Goal: Use online tool/utility

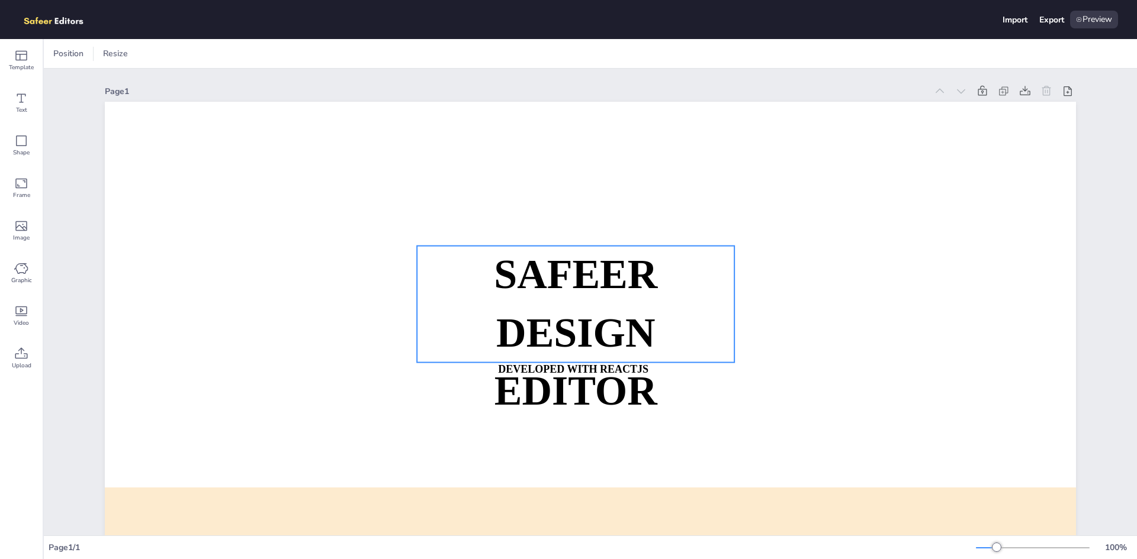
click at [539, 294] on strong "SAFEER" at bounding box center [575, 275] width 163 height 46
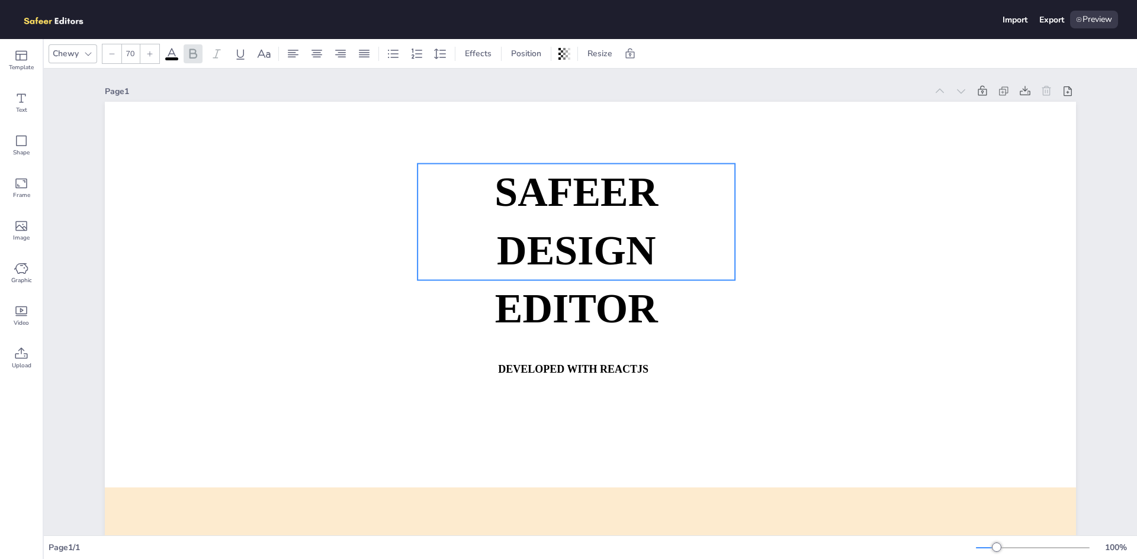
drag, startPoint x: 552, startPoint y: 329, endPoint x: 550, endPoint y: 239, distance: 89.4
click at [550, 239] on strong "DESIGN EDITOR" at bounding box center [576, 280] width 163 height 104
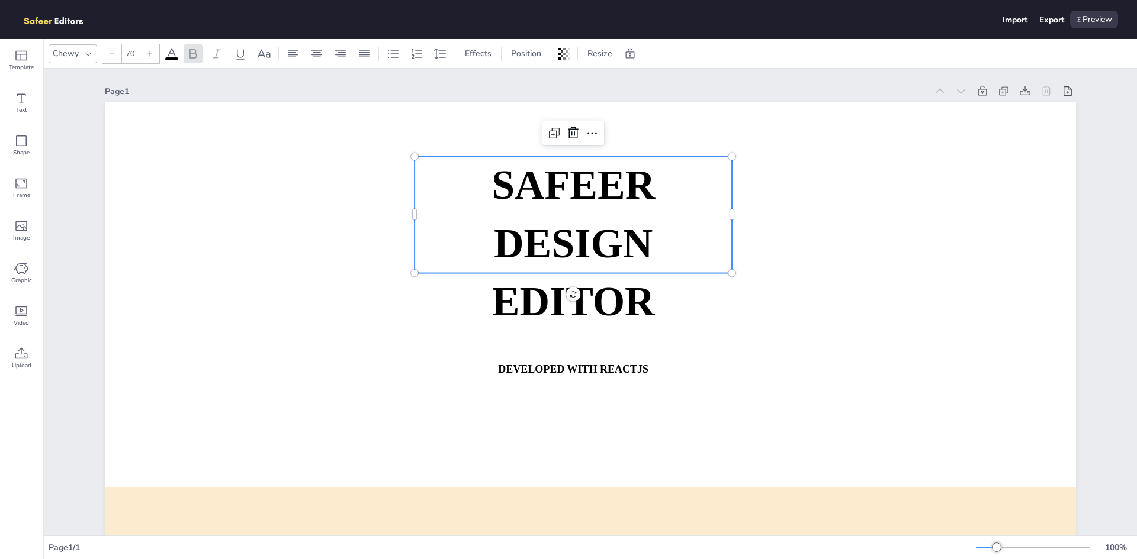
click at [553, 253] on strong "DESIGN EDITOR" at bounding box center [573, 273] width 163 height 104
drag, startPoint x: 561, startPoint y: 201, endPoint x: 577, endPoint y: 203, distance: 16.7
click at [577, 203] on span "SAFEER" at bounding box center [572, 186] width 163 height 46
click at [585, 193] on span "SAFEER" at bounding box center [572, 186] width 163 height 46
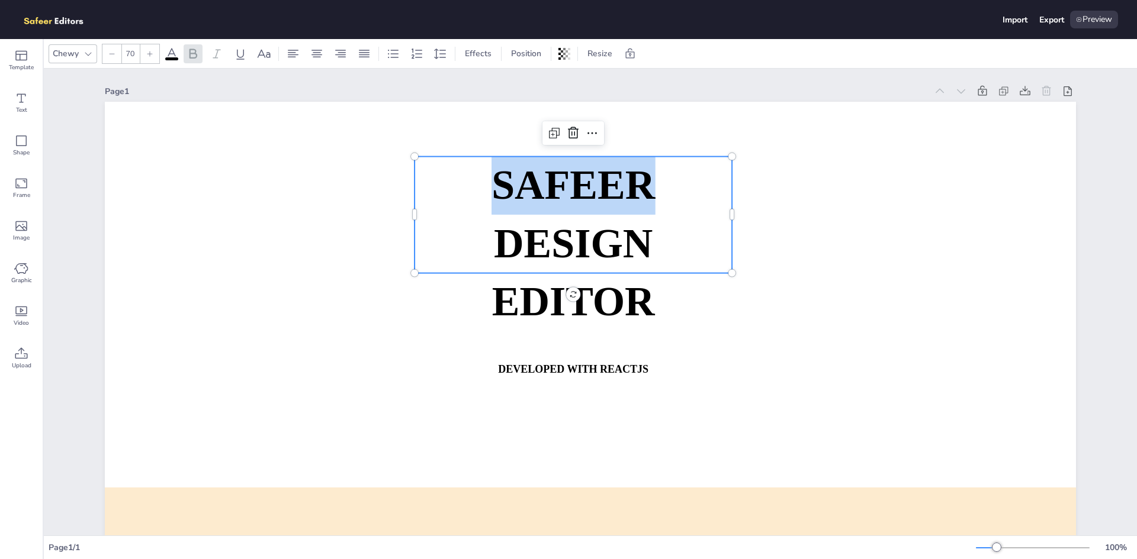
drag, startPoint x: 571, startPoint y: 182, endPoint x: 496, endPoint y: 176, distance: 75.4
click at [497, 177] on span "SAFEER" at bounding box center [572, 186] width 163 height 46
click at [585, 133] on icon at bounding box center [592, 133] width 14 height 14
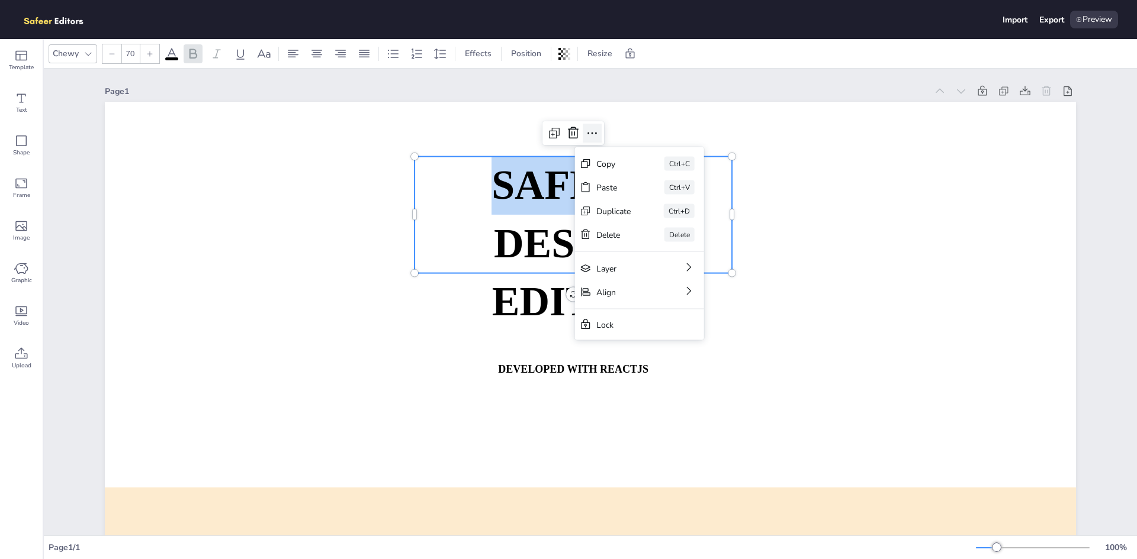
click at [587, 131] on icon at bounding box center [592, 133] width 14 height 14
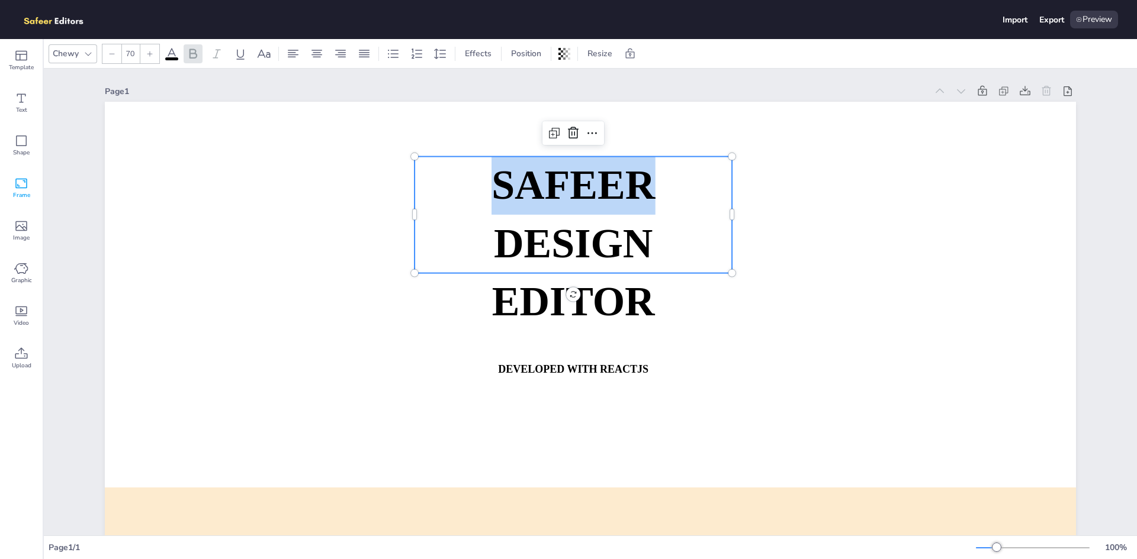
click at [23, 194] on span "Frame" at bounding box center [21, 195] width 17 height 9
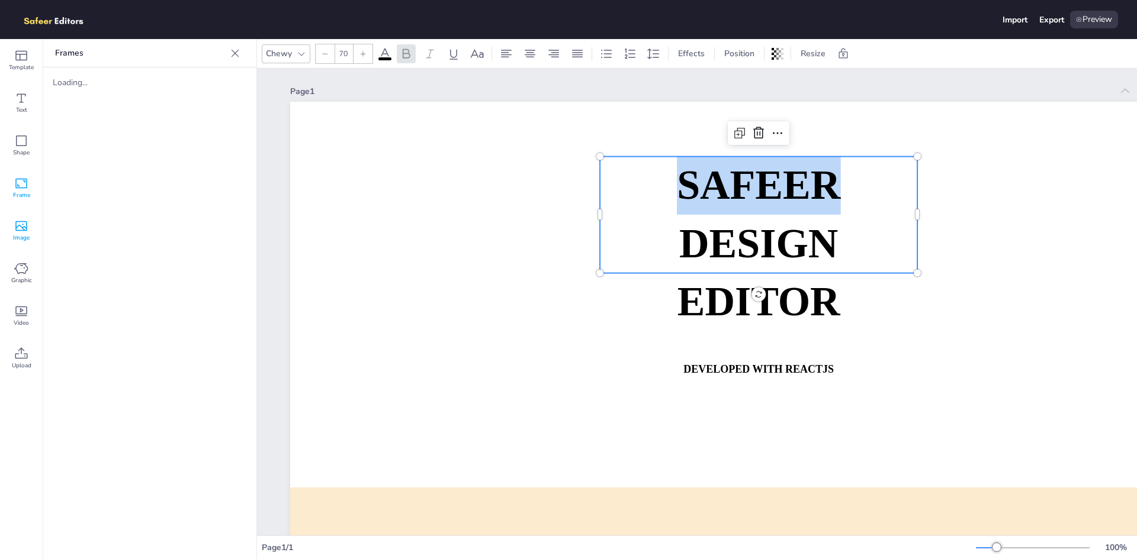
click at [19, 227] on icon at bounding box center [21, 226] width 14 height 14
click at [26, 230] on icon at bounding box center [21, 226] width 12 height 10
click at [21, 276] on span "Graphic" at bounding box center [21, 280] width 21 height 9
click at [20, 231] on icon at bounding box center [21, 226] width 14 height 14
click at [70, 126] on div "Loading..." at bounding box center [150, 125] width 194 height 11
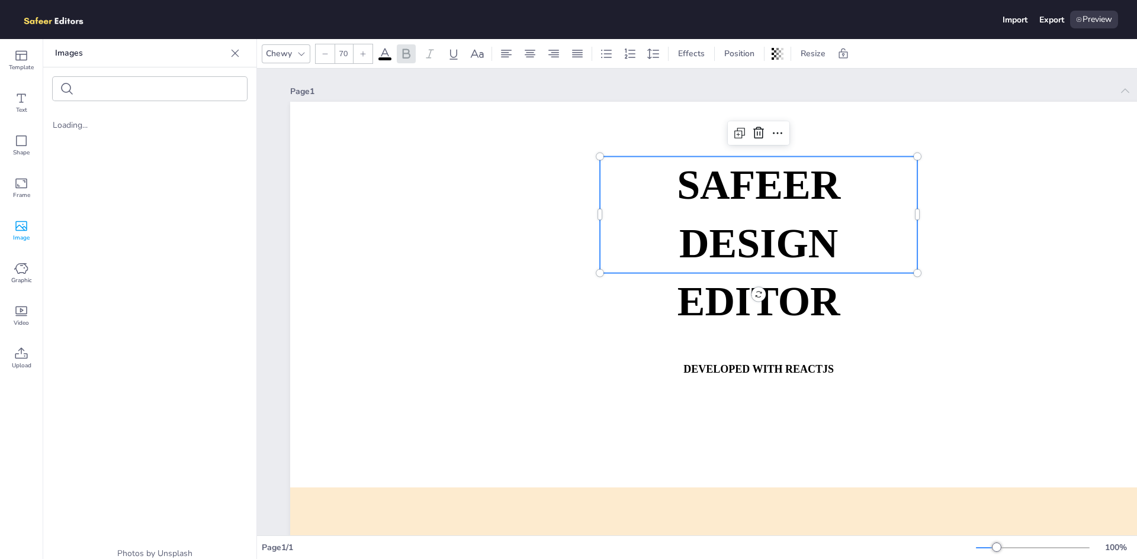
drag, startPoint x: 688, startPoint y: 230, endPoint x: 614, endPoint y: 242, distance: 74.3
click at [614, 242] on p "DESIGN EDITOR" at bounding box center [758, 273] width 317 height 116
drag, startPoint x: 720, startPoint y: 299, endPoint x: 722, endPoint y: 320, distance: 21.4
click at [720, 300] on span "DESIGN EDITOR" at bounding box center [758, 273] width 163 height 104
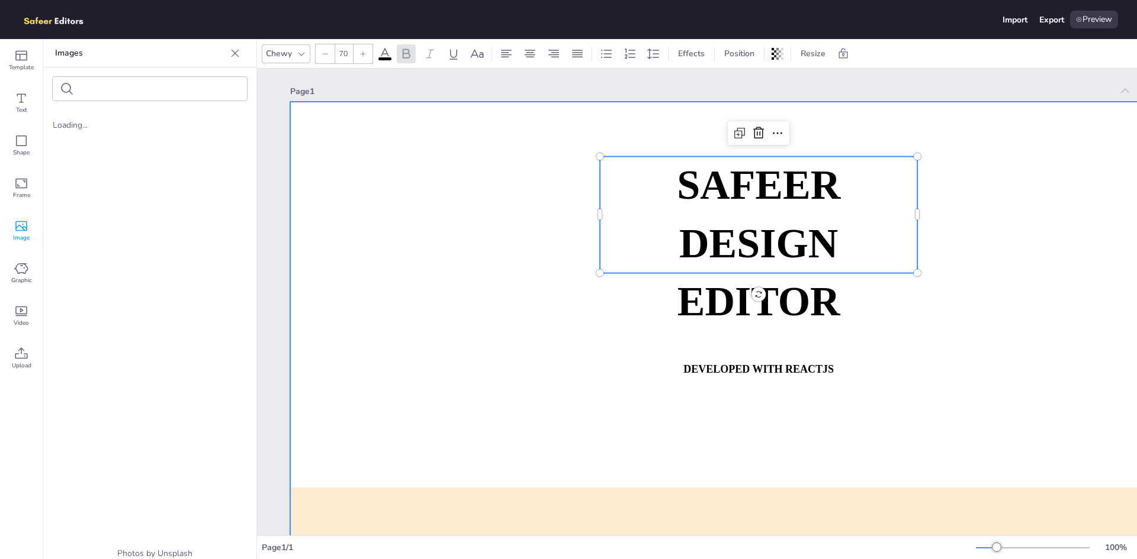
drag, startPoint x: 729, startPoint y: 358, endPoint x: 731, endPoint y: 370, distance: 12.0
click at [730, 362] on div at bounding box center [775, 375] width 971 height 547
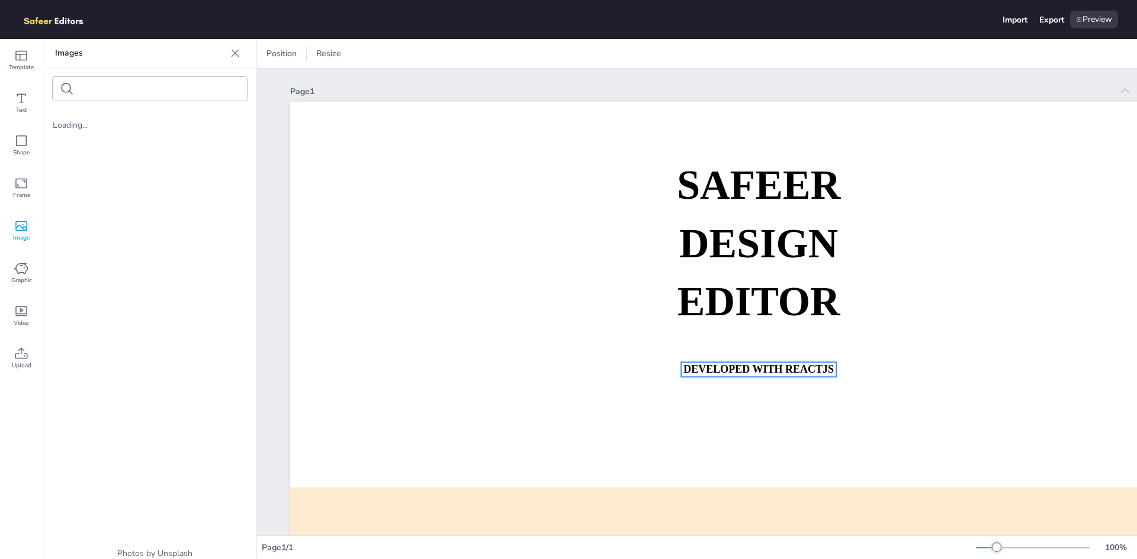
click at [731, 370] on strong "DEVELOPED WITH REACTJS" at bounding box center [758, 369] width 150 height 12
drag, startPoint x: 739, startPoint y: 369, endPoint x: 713, endPoint y: 381, distance: 28.6
click at [713, 375] on strong "DEVELOPED WITH REACTJS" at bounding box center [706, 369] width 150 height 12
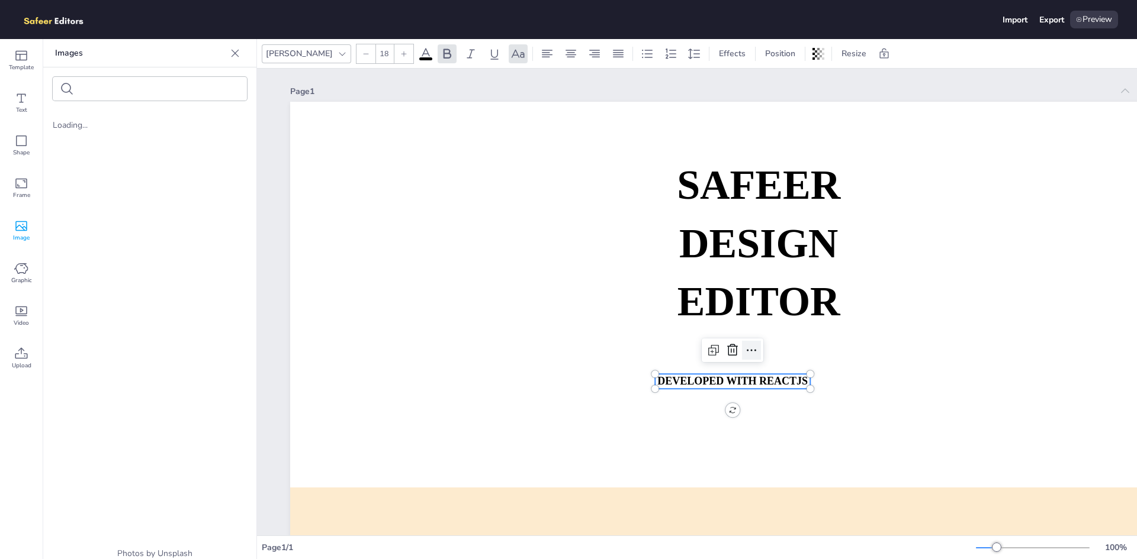
click at [749, 352] on icon at bounding box center [751, 350] width 14 height 14
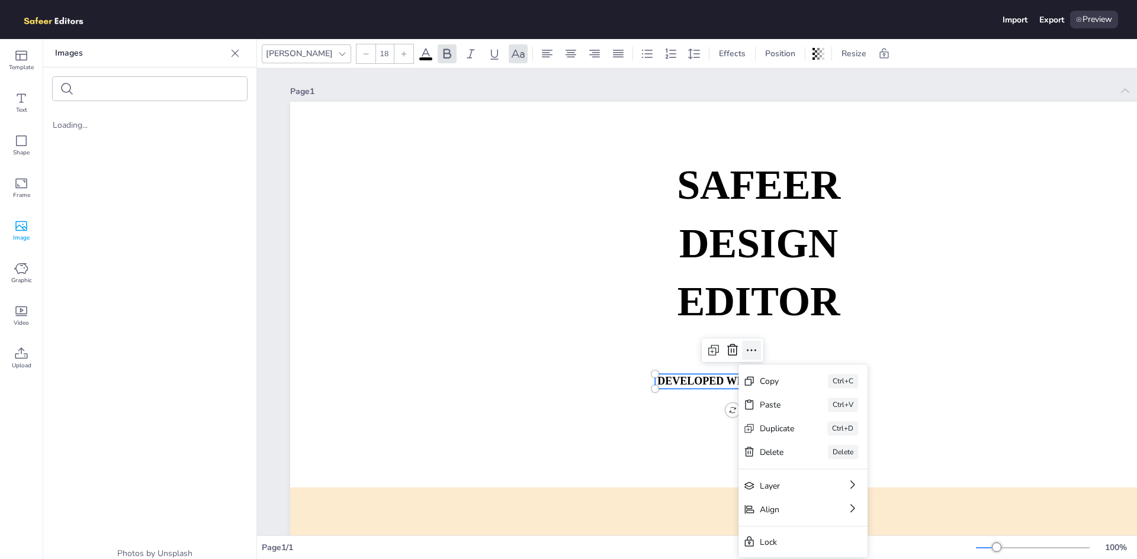
click at [749, 352] on icon at bounding box center [751, 350] width 14 height 14
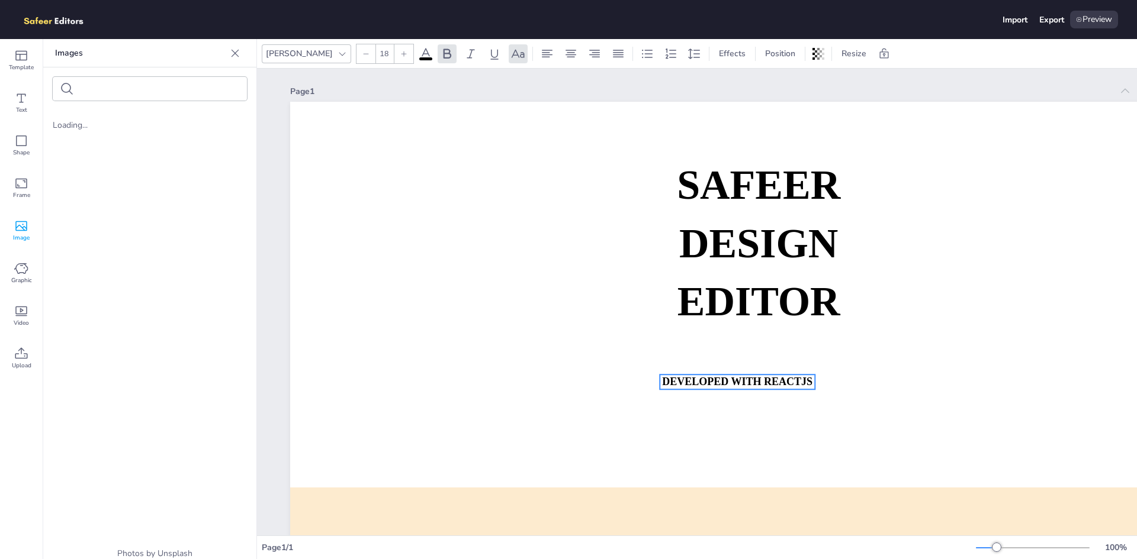
drag, startPoint x: 720, startPoint y: 384, endPoint x: 759, endPoint y: 382, distance: 39.1
click at [774, 388] on strong "DEVELOPED WITH REACTJS" at bounding box center [737, 382] width 150 height 12
drag, startPoint x: 758, startPoint y: 387, endPoint x: 702, endPoint y: 378, distance: 56.8
click at [702, 378] on strong "DEVELOPED WITH REACTJS" at bounding box center [721, 378] width 150 height 12
click at [17, 149] on span "Shape" at bounding box center [21, 152] width 17 height 9
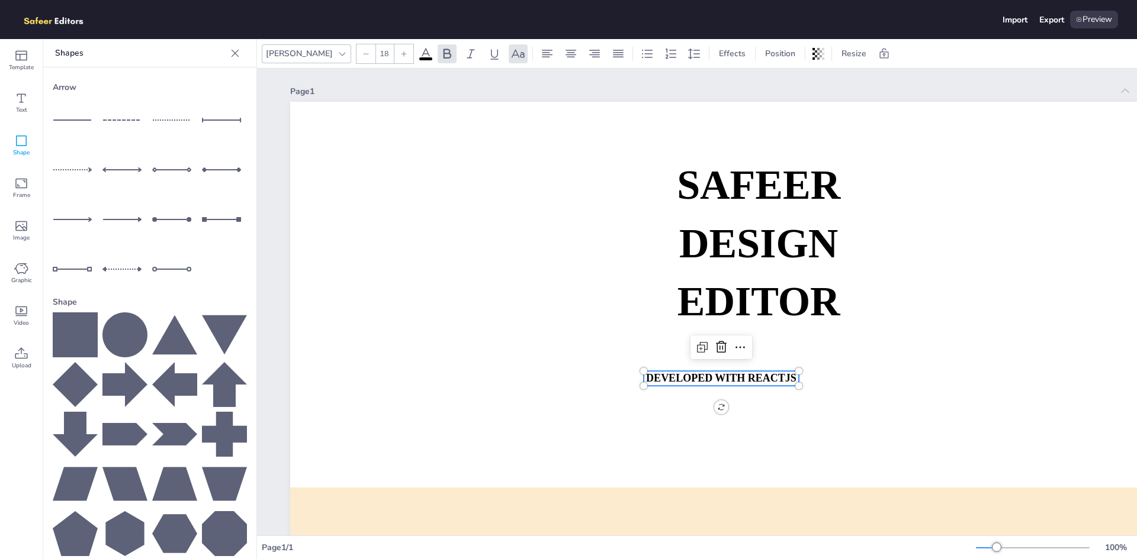
click at [138, 324] on icon at bounding box center [124, 335] width 45 height 45
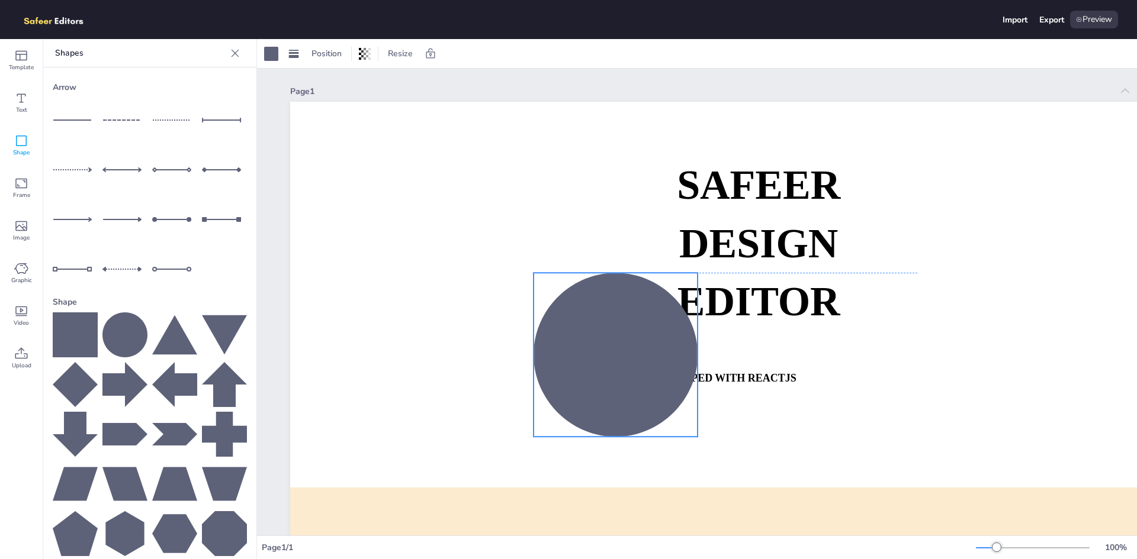
drag, startPoint x: 614, startPoint y: 368, endPoint x: 481, endPoint y: 321, distance: 140.6
click at [533, 322] on div at bounding box center [615, 355] width 164 height 164
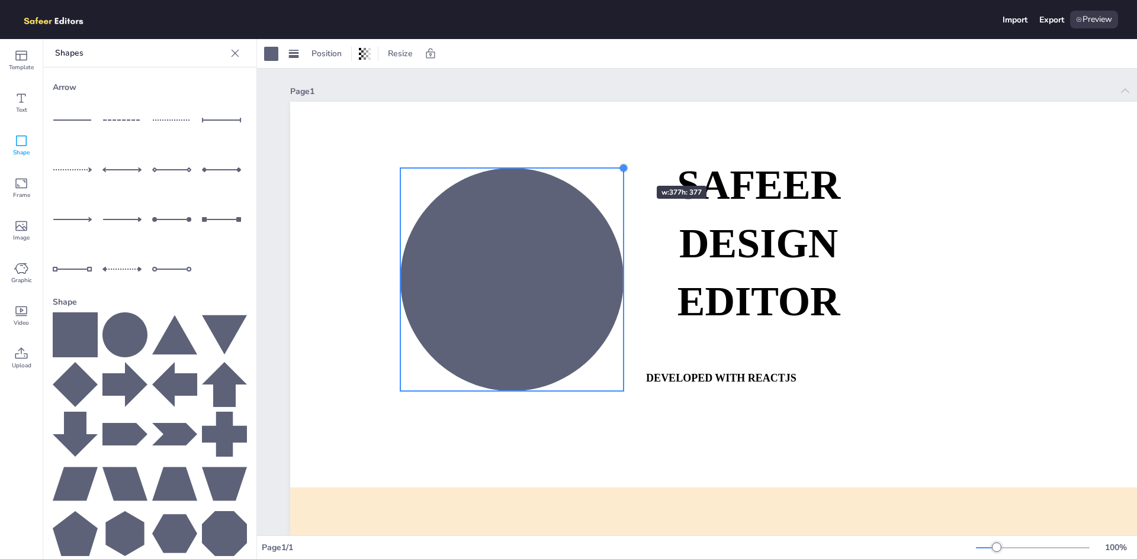
drag, startPoint x: 564, startPoint y: 224, endPoint x: 544, endPoint y: 254, distance: 36.0
click at [543, 218] on div "SAFEER DESIGN EDITOR DEVELOPED WITH REACTJS WHATSAPP: [URL][DOMAIN_NAME][PHONE_…" at bounding box center [775, 375] width 971 height 547
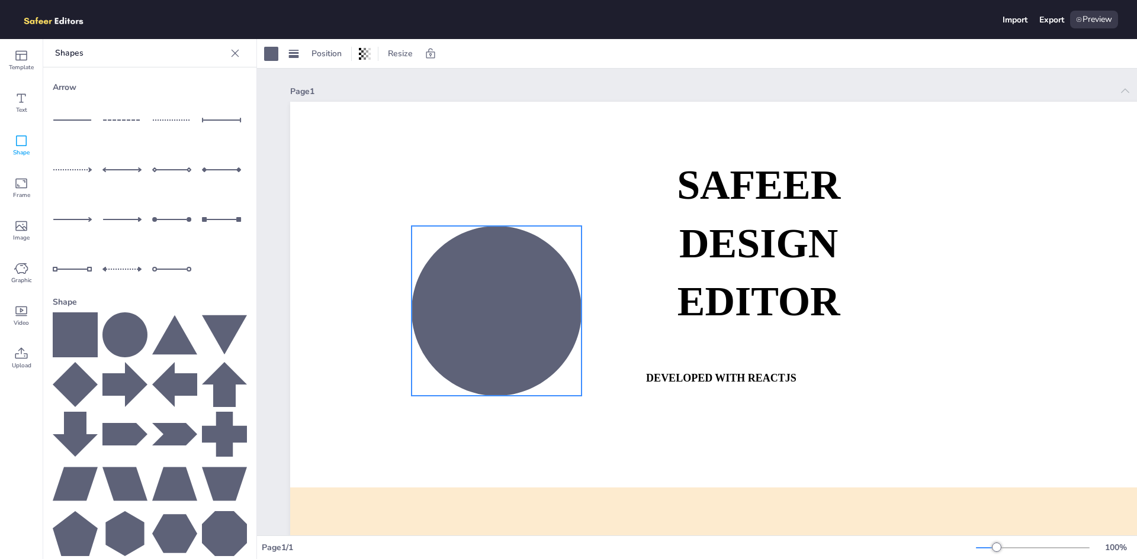
click at [571, 308] on div at bounding box center [496, 311] width 170 height 170
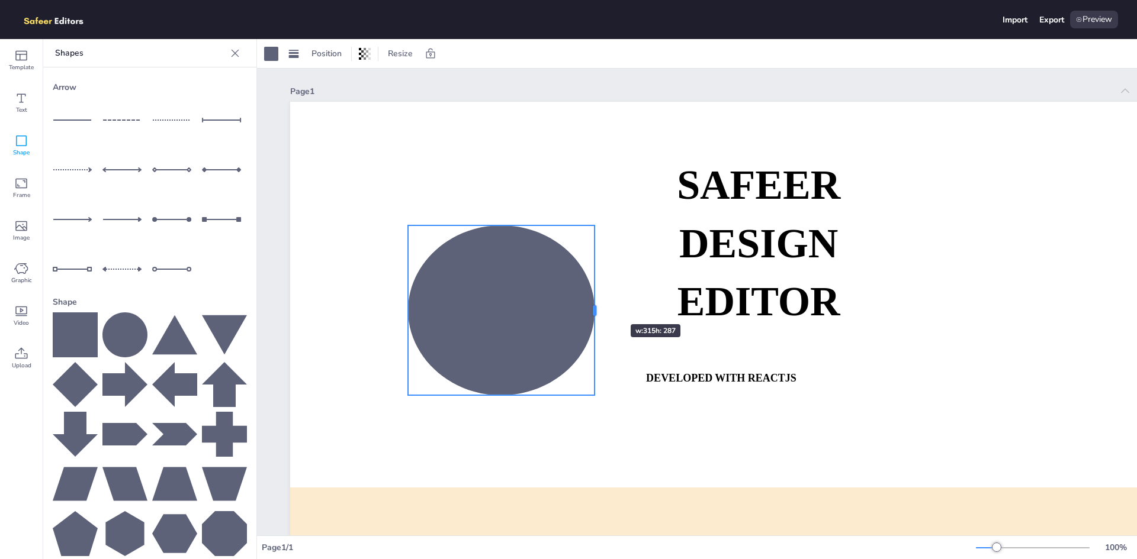
drag, startPoint x: 578, startPoint y: 313, endPoint x: 595, endPoint y: 303, distance: 19.1
click at [595, 303] on div at bounding box center [594, 311] width 9 height 170
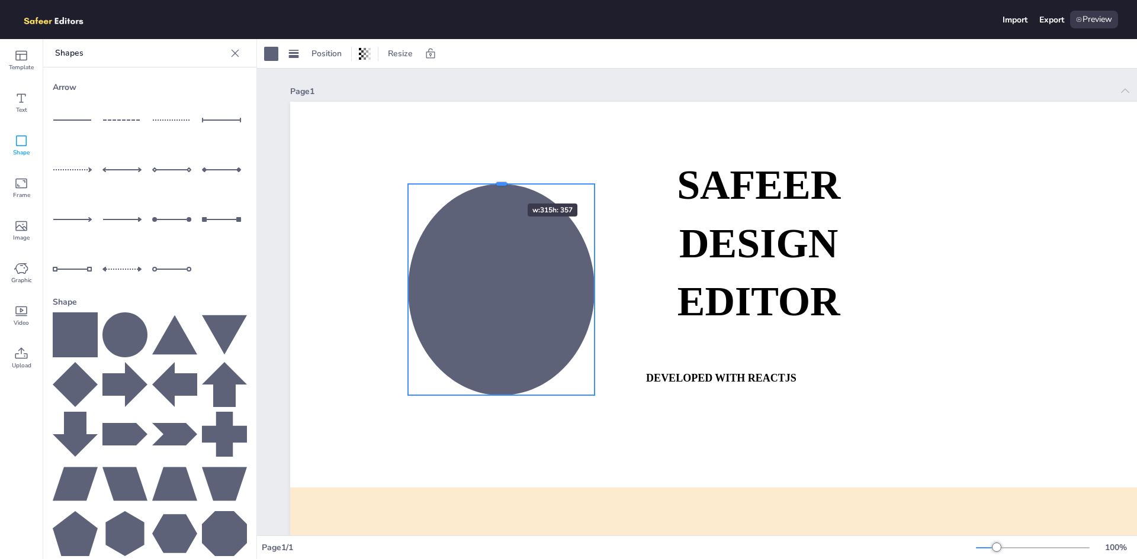
drag, startPoint x: 499, startPoint y: 224, endPoint x: 431, endPoint y: 213, distance: 69.0
click at [493, 181] on div at bounding box center [501, 183] width 186 height 9
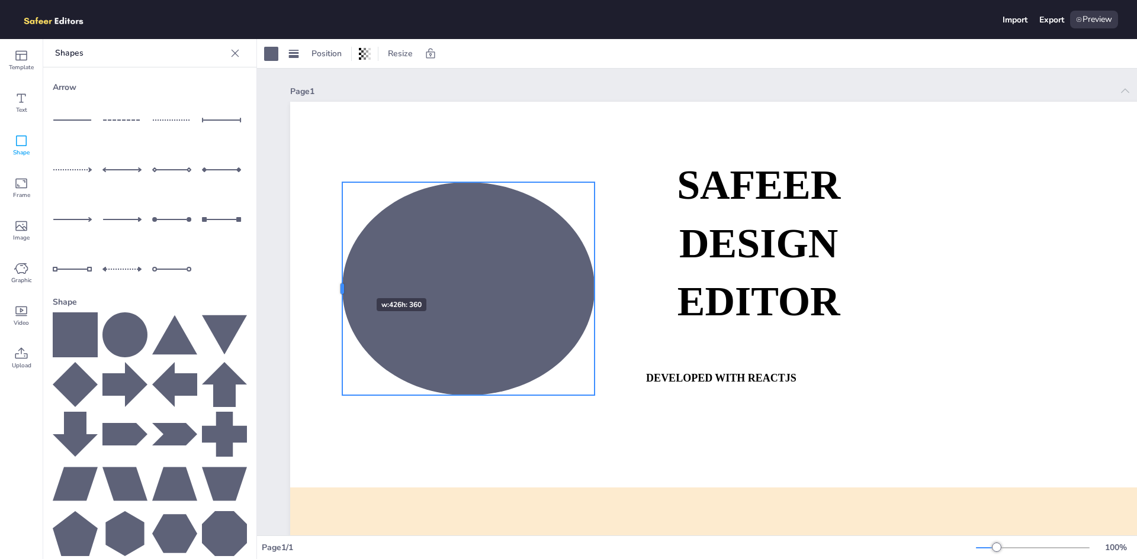
drag, startPoint x: 407, startPoint y: 285, endPoint x: 360, endPoint y: 276, distance: 47.6
click at [347, 276] on div at bounding box center [341, 288] width 9 height 213
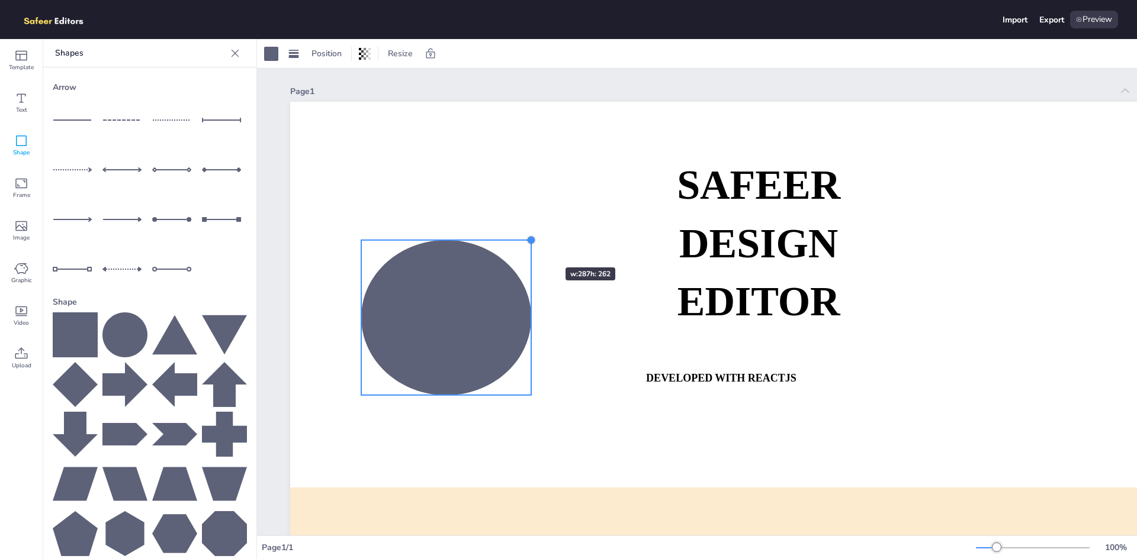
drag, startPoint x: 593, startPoint y: 184, endPoint x: 499, endPoint y: 302, distance: 151.3
click at [526, 245] on div at bounding box center [530, 240] width 9 height 9
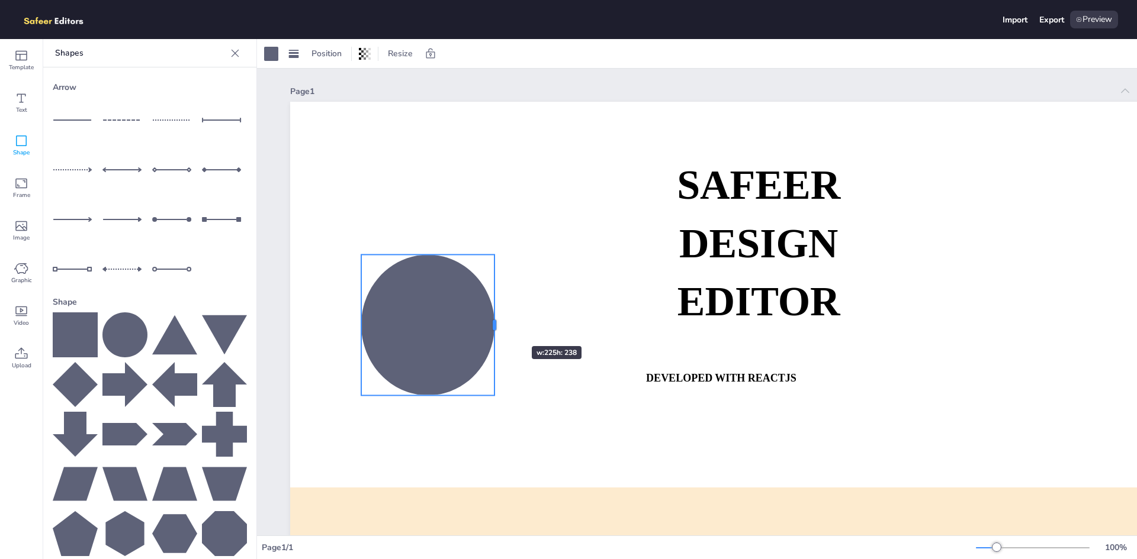
drag, startPoint x: 517, startPoint y: 327, endPoint x: 496, endPoint y: 325, distance: 20.9
click at [496, 325] on div at bounding box center [495, 325] width 4 height 11
click at [20, 276] on span "Graphic" at bounding box center [21, 280] width 21 height 9
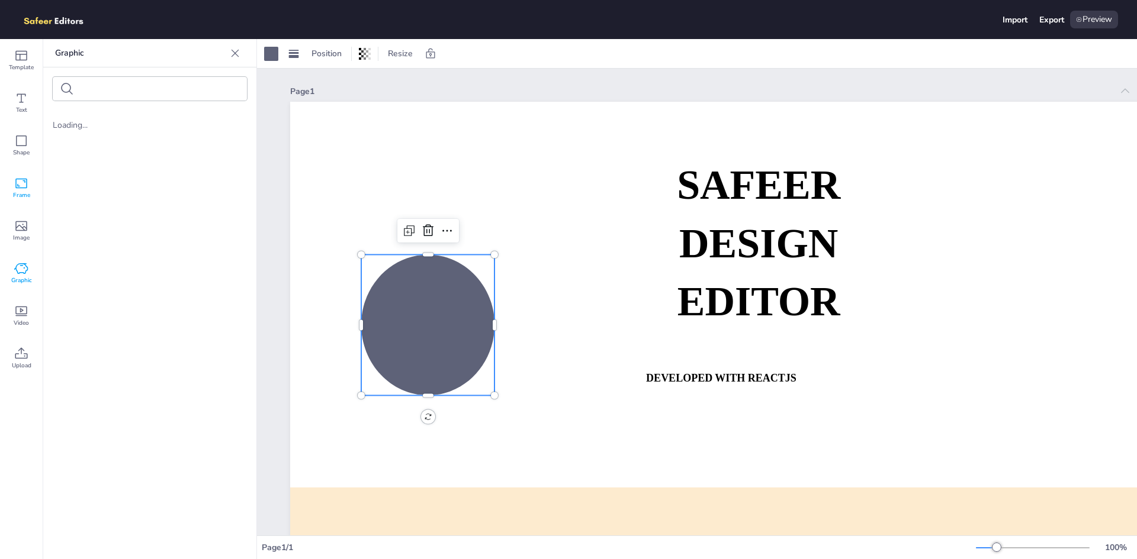
click at [14, 186] on icon at bounding box center [21, 183] width 14 height 14
click at [19, 61] on icon at bounding box center [21, 56] width 14 height 14
click at [17, 230] on icon at bounding box center [21, 226] width 14 height 14
click at [141, 144] on div "Loading..." at bounding box center [149, 329] width 213 height 438
click at [85, 127] on div "Loading..." at bounding box center [150, 125] width 194 height 11
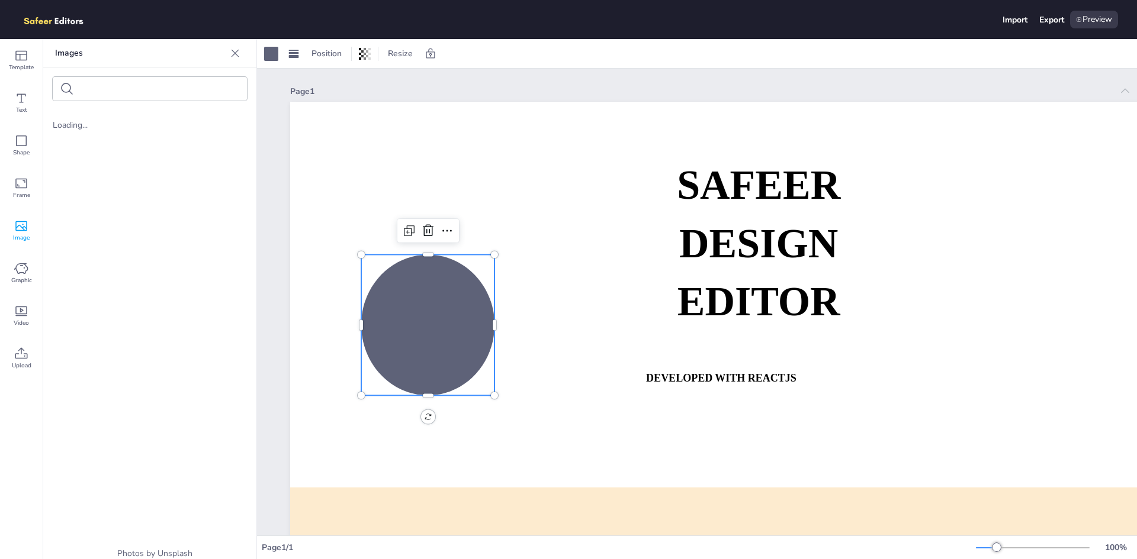
click at [112, 94] on form at bounding box center [129, 88] width 100 height 11
